Goal: Transaction & Acquisition: Purchase product/service

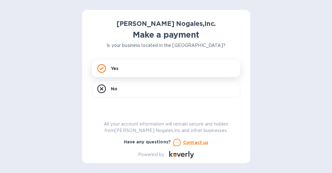
click at [143, 63] on div "Yes" at bounding box center [166, 68] width 148 height 17
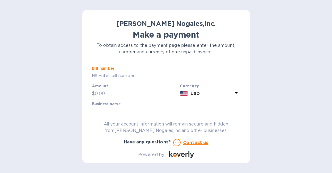
click at [149, 79] on input "text" at bounding box center [168, 75] width 143 height 9
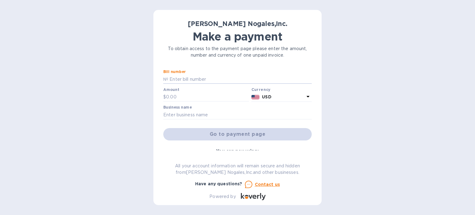
drag, startPoint x: 184, startPoint y: 80, endPoint x: 110, endPoint y: 73, distance: 74.3
click at [110, 73] on div "[PERSON_NAME] Nogales,Inc. Make a payment To obtain access to the payment page …" at bounding box center [237, 107] width 475 height 215
click at [173, 100] on input "text" at bounding box center [207, 96] width 83 height 9
paste input "79,707"
type input "79,707"
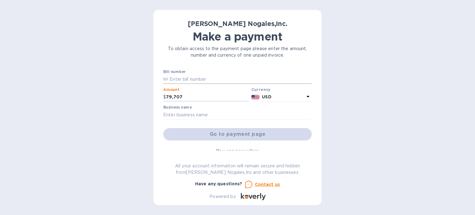
click at [184, 78] on input "text" at bounding box center [239, 79] width 143 height 9
paste input "NOG79707"
type input "NOG79707"
drag, startPoint x: 194, startPoint y: 100, endPoint x: 102, endPoint y: 92, distance: 93.0
click at [102, 92] on div "[PERSON_NAME] Nogales,Inc. Make a payment To obtain access to the payment page …" at bounding box center [237, 107] width 475 height 215
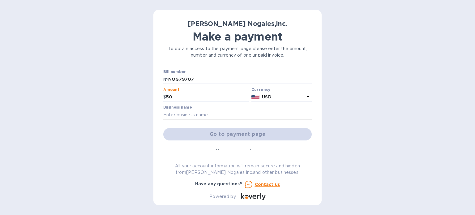
type input "50"
click at [183, 116] on input "text" at bounding box center [237, 114] width 148 height 9
type input "NORWORK LLC"
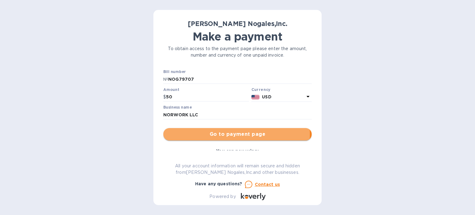
click at [216, 134] on span "Go to payment page" at bounding box center [237, 133] width 139 height 7
